Goal: Transaction & Acquisition: Purchase product/service

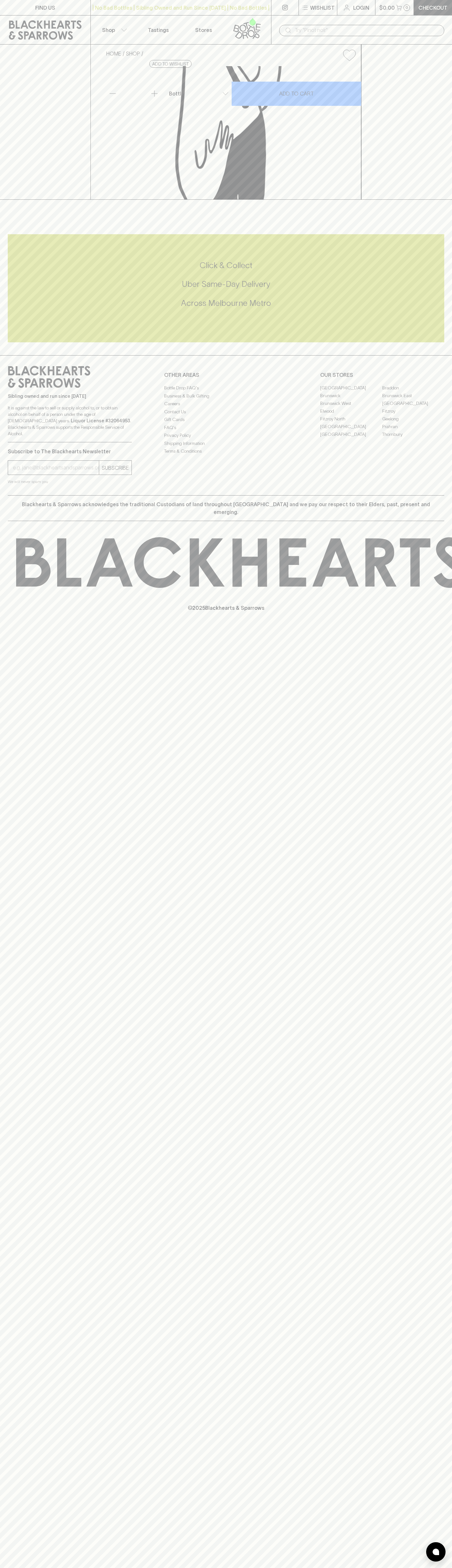
click at [368, 9] on p "Login" at bounding box center [361, 7] width 16 height 8
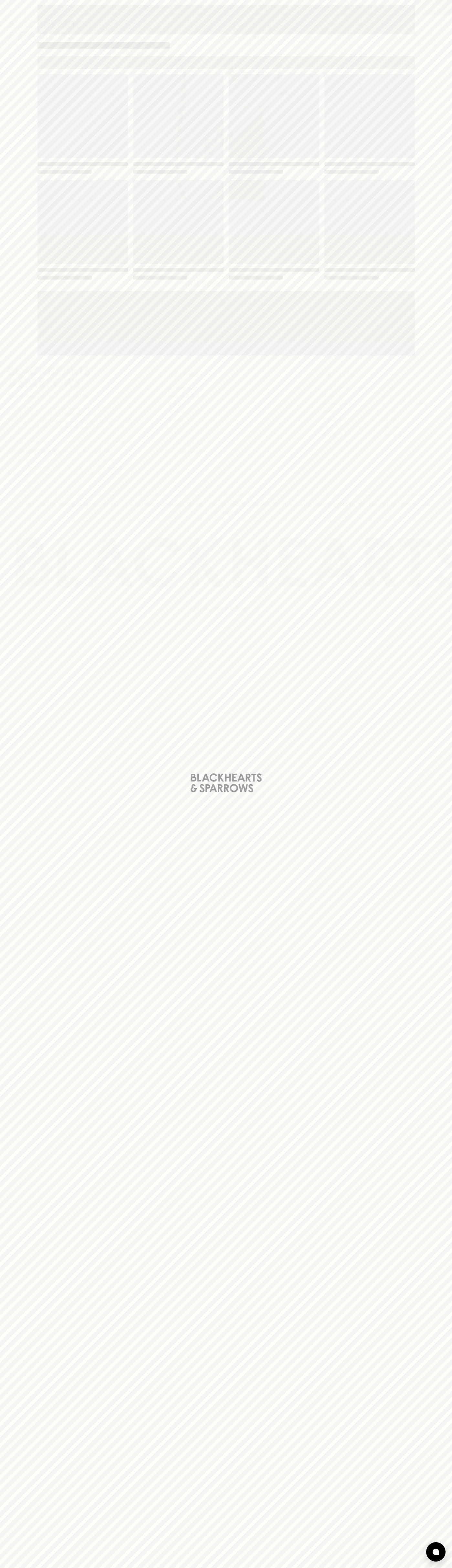
click at [442, 523] on div "Loading" at bounding box center [226, 784] width 452 height 1568
click at [443, 1567] on html "FIND US | No Bad Bottles | Sibling Owned and Run Since [DATE] | No Bad Bottles …" at bounding box center [226, 784] width 452 height 1568
click at [6, 475] on div "Loading" at bounding box center [226, 784] width 452 height 1568
